Goal: Task Accomplishment & Management: Manage account settings

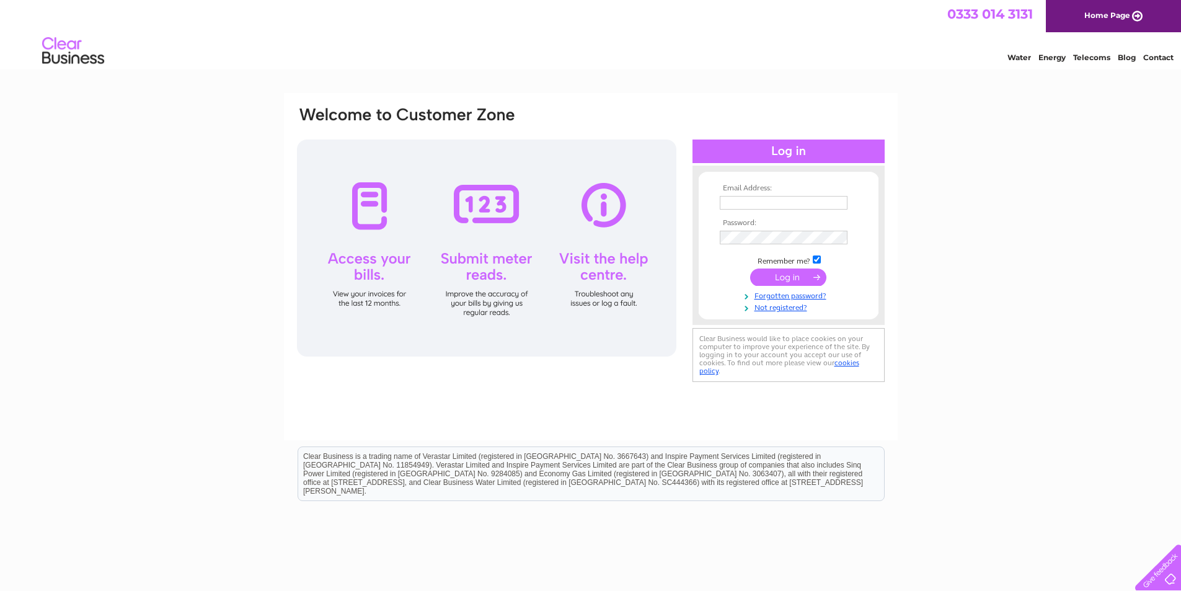
type input "sales@johnwardle.co.uk"
click at [808, 274] on input "submit" at bounding box center [788, 276] width 76 height 17
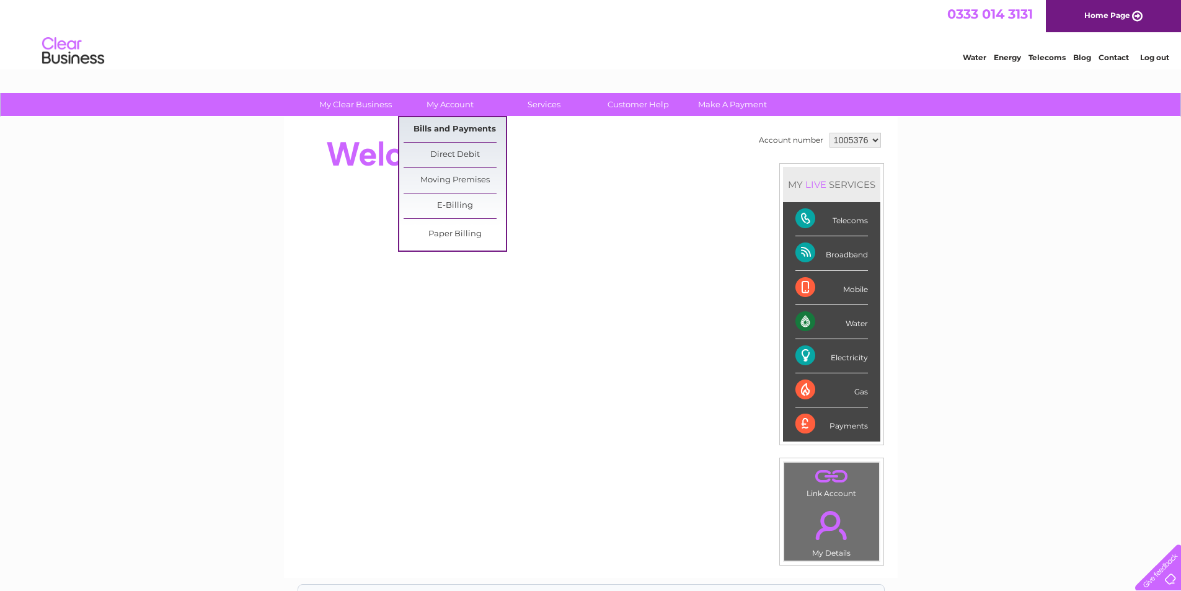
click at [469, 129] on link "Bills and Payments" at bounding box center [454, 129] width 102 height 25
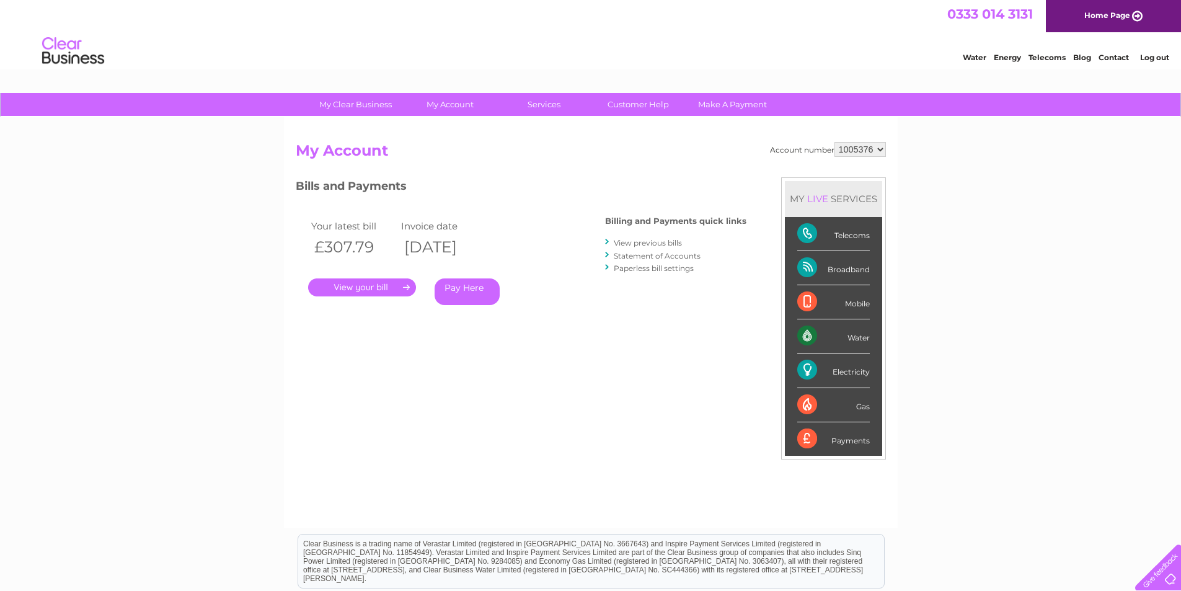
click at [388, 285] on link "." at bounding box center [362, 287] width 108 height 18
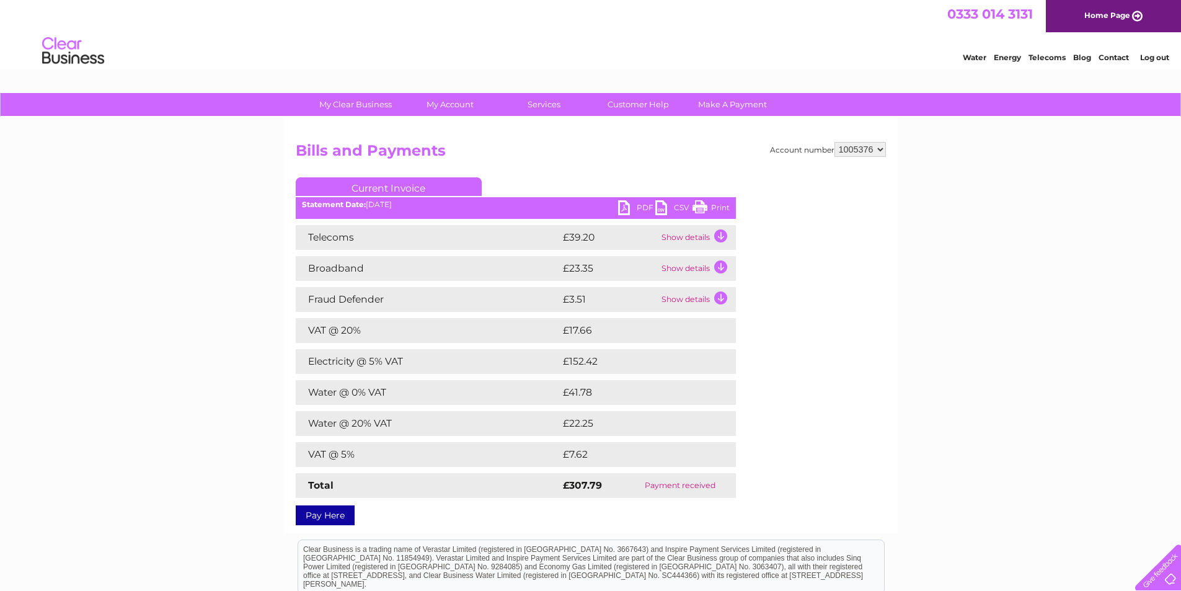
click at [625, 204] on link "PDF" at bounding box center [636, 209] width 37 height 18
